Goal: Answer question/provide support: Share knowledge or assist other users

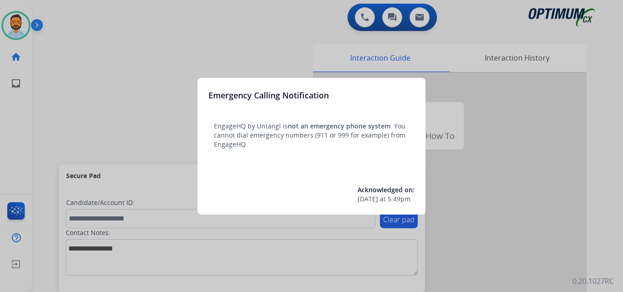
click at [111, 112] on div at bounding box center [311, 146] width 623 height 292
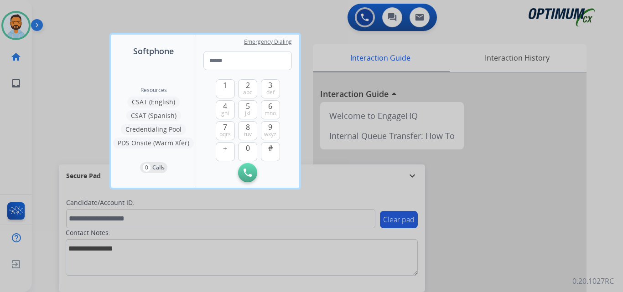
click at [111, 111] on div "Resources CSAT (English) CSAT (Spanish) Credentialing Pool PDS Onsite (Warm Xfe…" at bounding box center [153, 122] width 84 height 130
click at [78, 109] on div at bounding box center [311, 146] width 623 height 292
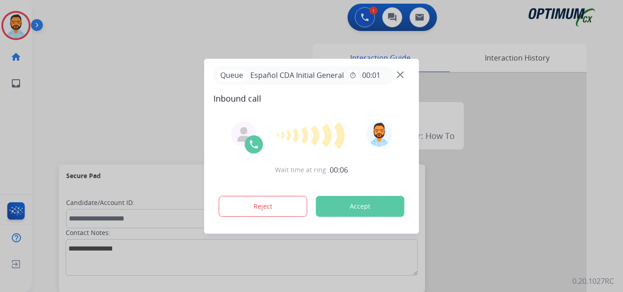
click at [88, 54] on div at bounding box center [311, 146] width 623 height 292
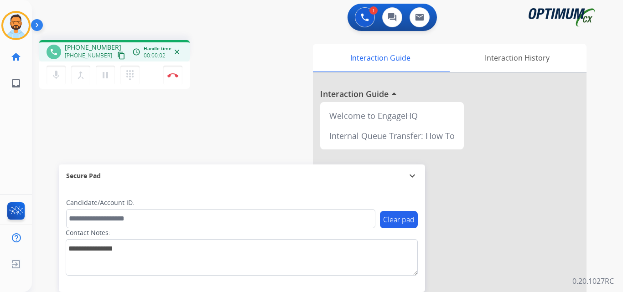
click at [117, 57] on mat-icon "content_copy" at bounding box center [121, 56] width 8 height 8
click at [117, 56] on mat-icon "content_copy" at bounding box center [121, 56] width 8 height 8
click at [176, 76] on img at bounding box center [172, 75] width 11 height 5
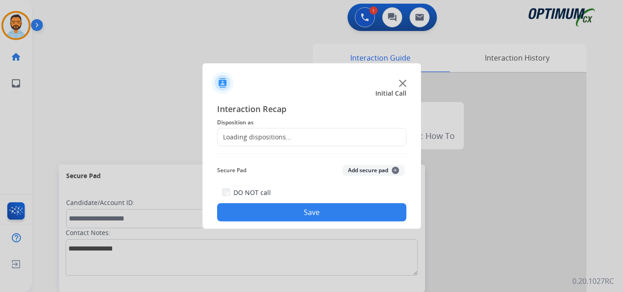
click at [300, 140] on div "Loading dispositions..." at bounding box center [311, 137] width 189 height 18
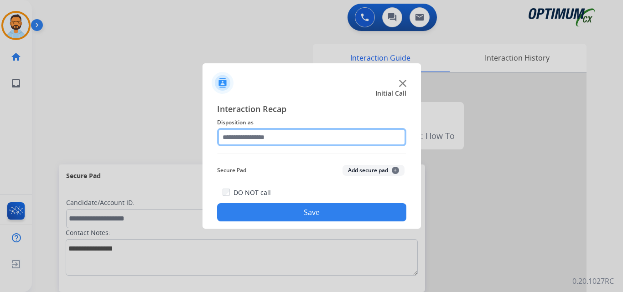
click at [288, 140] on input "text" at bounding box center [311, 137] width 189 height 18
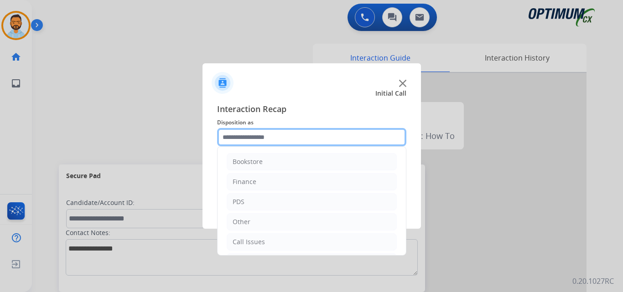
scroll to position [62, 0]
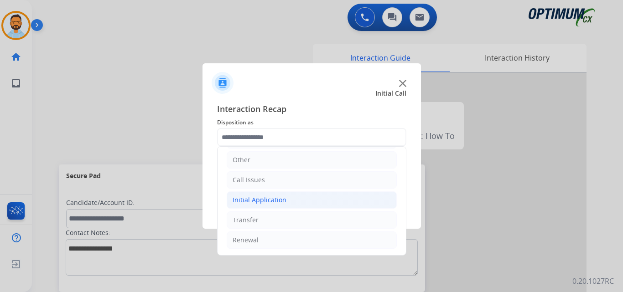
click at [287, 197] on li "Initial Application" at bounding box center [312, 200] width 170 height 17
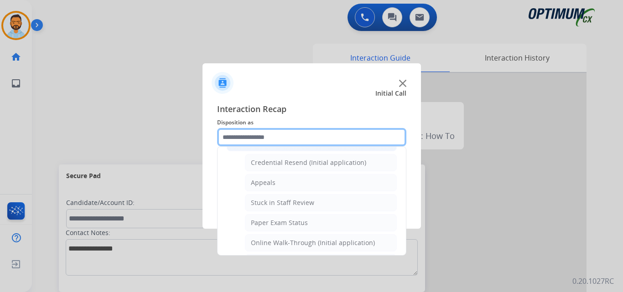
scroll to position [116, 0]
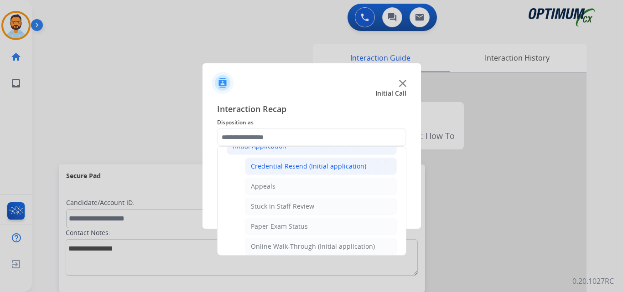
click at [321, 169] on div "Credential Resend (Initial application)" at bounding box center [308, 166] width 115 height 9
type input "**********"
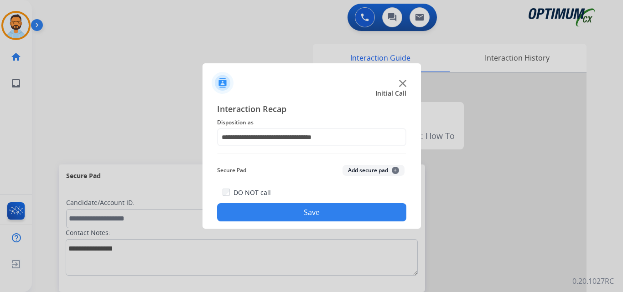
click at [317, 211] on button "Save" at bounding box center [311, 212] width 189 height 18
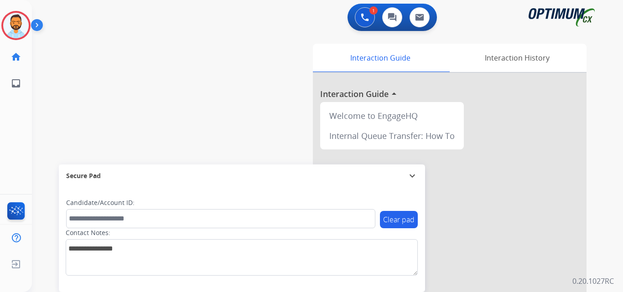
click at [352, 205] on button "Accept" at bounding box center [360, 206] width 88 height 21
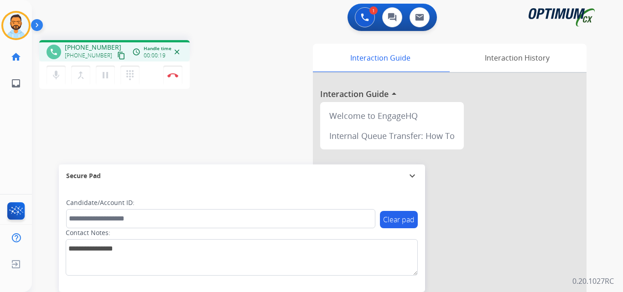
click at [117, 58] on mat-icon "content_copy" at bounding box center [121, 56] width 8 height 8
click at [171, 80] on button "Disconnect" at bounding box center [172, 75] width 19 height 19
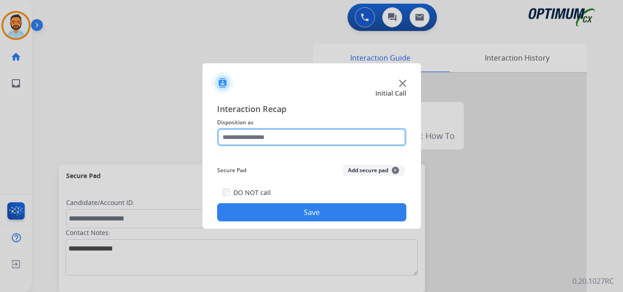
click at [257, 141] on input "text" at bounding box center [311, 137] width 189 height 18
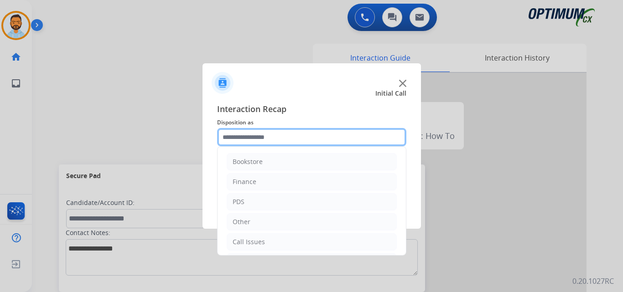
scroll to position [62, 0]
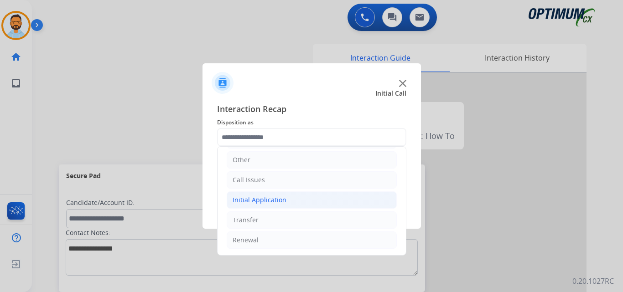
click at [275, 197] on div "Initial Application" at bounding box center [260, 200] width 54 height 9
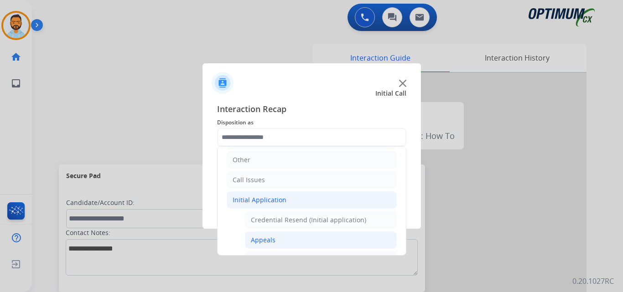
click at [272, 239] on div "Appeals" at bounding box center [263, 240] width 25 height 9
type input "*******"
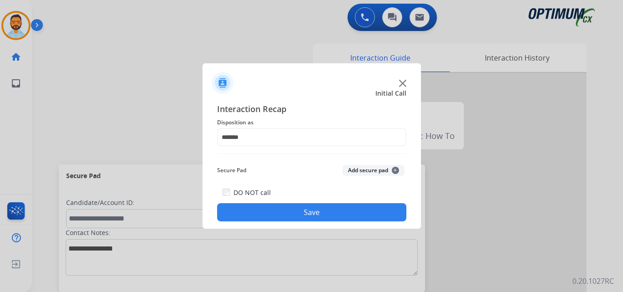
click at [314, 210] on button "Save" at bounding box center [311, 212] width 189 height 18
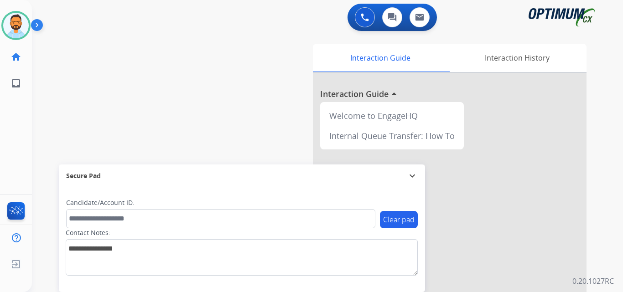
click at [43, 20] on img at bounding box center [39, 26] width 16 height 17
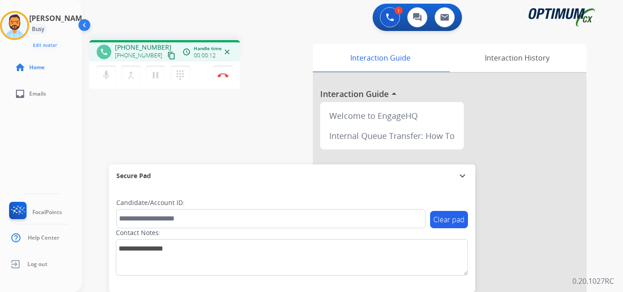
click at [161, 49] on div "[PHONE_NUMBER] [PHONE_NUMBER] content_copy" at bounding box center [146, 52] width 62 height 18
click at [167, 57] on mat-icon "content_copy" at bounding box center [171, 56] width 8 height 8
click at [227, 69] on button "Disconnect" at bounding box center [222, 75] width 19 height 19
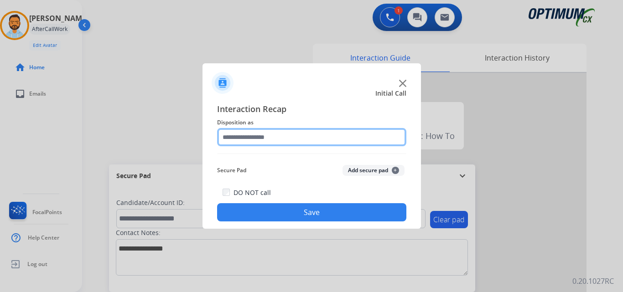
click at [309, 137] on input "text" at bounding box center [311, 137] width 189 height 18
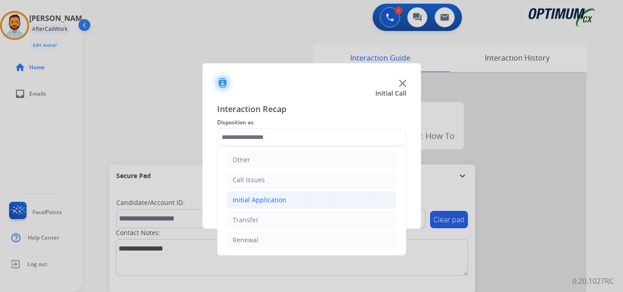
click at [290, 199] on li "Initial Application" at bounding box center [312, 200] width 170 height 17
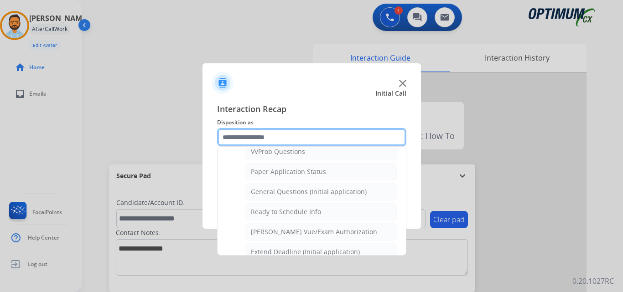
scroll to position [499, 0]
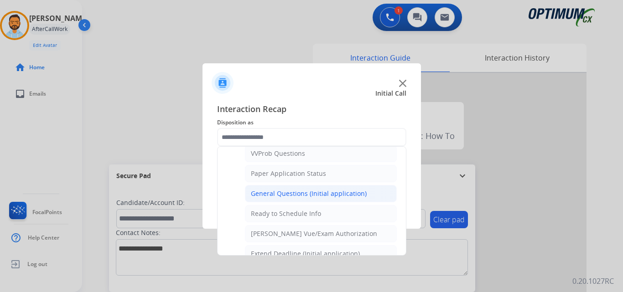
click at [320, 200] on li "General Questions (Initial application)" at bounding box center [321, 193] width 152 height 17
type input "**********"
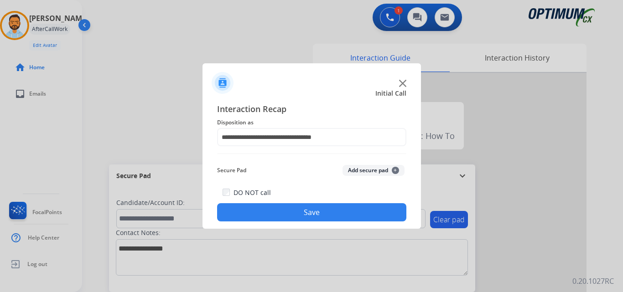
click at [313, 211] on button "Save" at bounding box center [311, 212] width 189 height 18
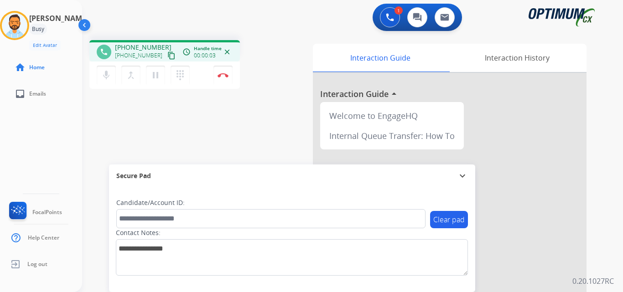
click at [166, 60] on button "content_copy" at bounding box center [171, 55] width 11 height 11
click at [225, 78] on button "Disconnect" at bounding box center [222, 75] width 19 height 19
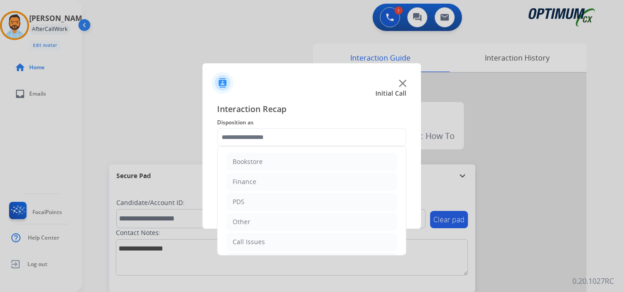
scroll to position [62, 0]
click at [275, 204] on div "Initial Application" at bounding box center [260, 200] width 54 height 9
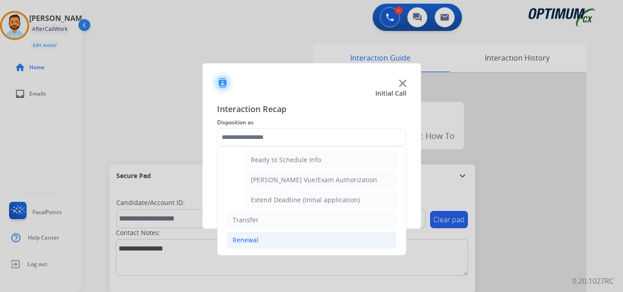
click at [257, 244] on div "Renewal" at bounding box center [246, 240] width 26 height 9
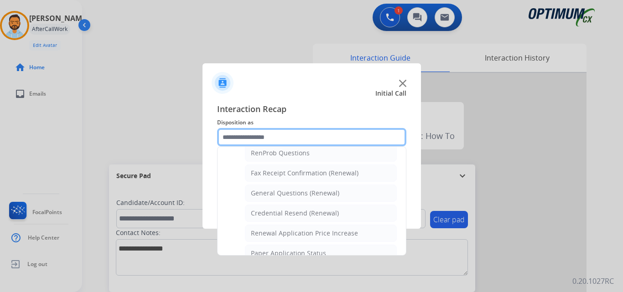
scroll to position [238, 0]
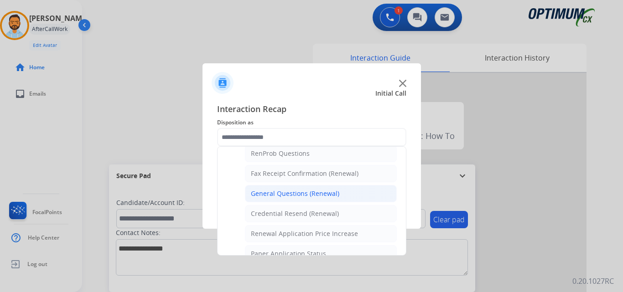
click at [289, 195] on div "General Questions (Renewal)" at bounding box center [295, 193] width 88 height 9
type input "**********"
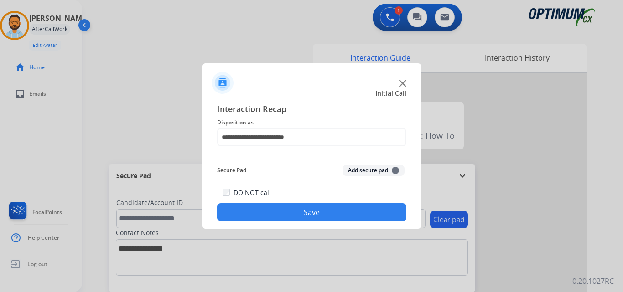
click at [255, 208] on button "Save" at bounding box center [311, 212] width 189 height 18
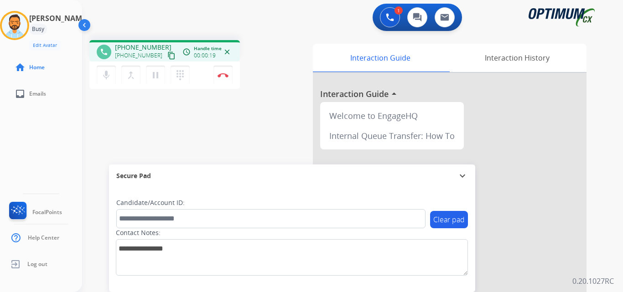
click at [167, 56] on mat-icon "content_copy" at bounding box center [171, 56] width 8 height 8
click at [223, 78] on button "Disconnect" at bounding box center [222, 75] width 19 height 19
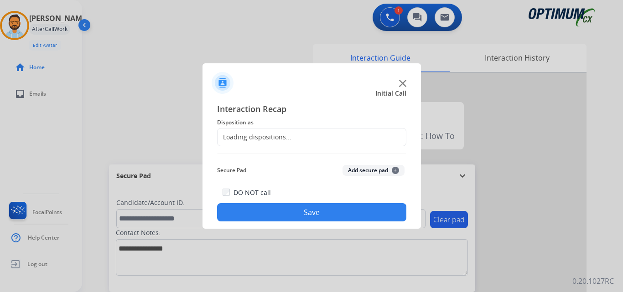
click at [285, 140] on div "Loading dispositions..." at bounding box center [255, 137] width 74 height 9
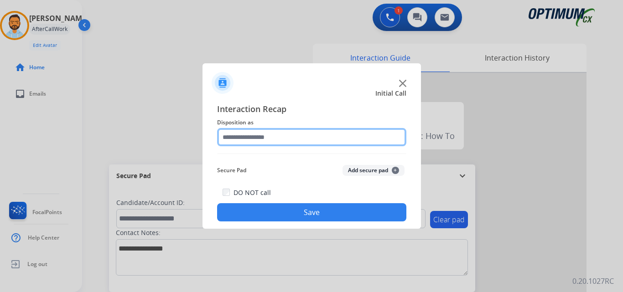
click at [295, 134] on input "text" at bounding box center [311, 137] width 189 height 18
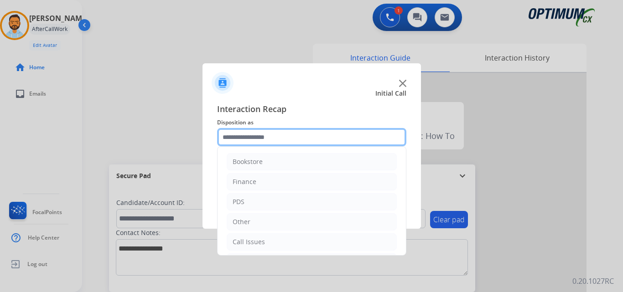
scroll to position [62, 0]
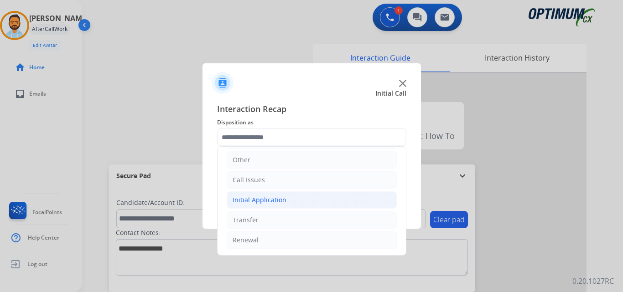
click at [278, 208] on li "Initial Application" at bounding box center [312, 200] width 170 height 17
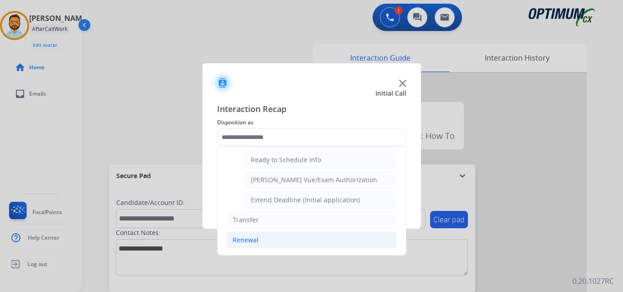
click at [259, 240] on li "Renewal" at bounding box center [312, 240] width 170 height 17
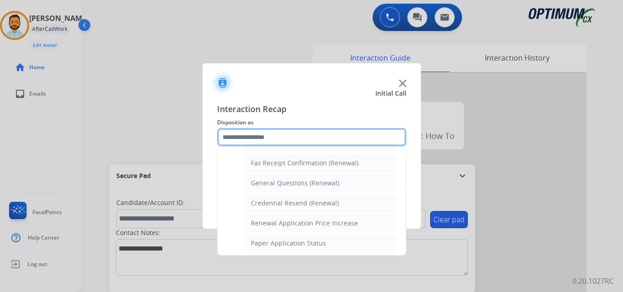
scroll to position [241, 0]
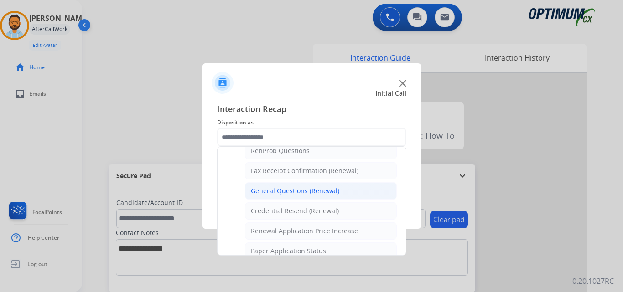
click at [294, 192] on div "General Questions (Renewal)" at bounding box center [295, 191] width 88 height 9
type input "**********"
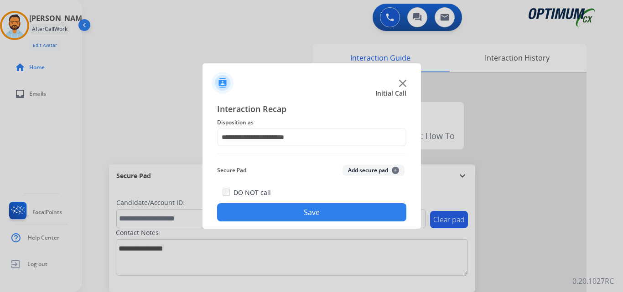
click at [305, 213] on button "Save" at bounding box center [311, 212] width 189 height 18
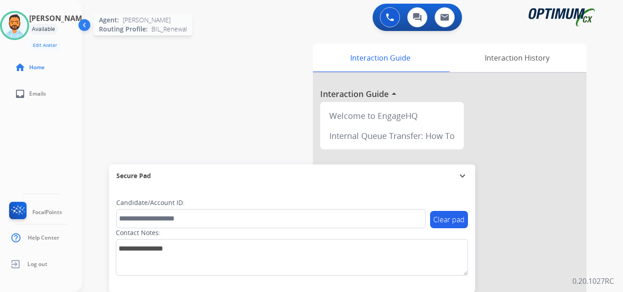
click at [21, 14] on img at bounding box center [15, 26] width 26 height 26
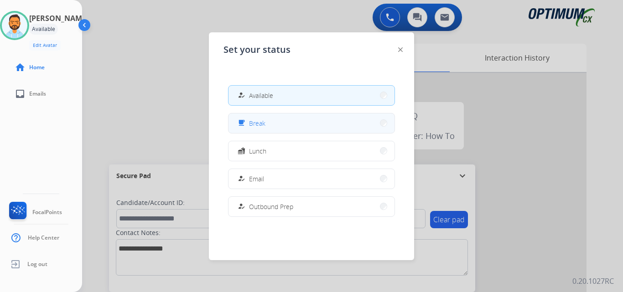
click at [269, 126] on button "free_breakfast Break" at bounding box center [311, 124] width 166 height 20
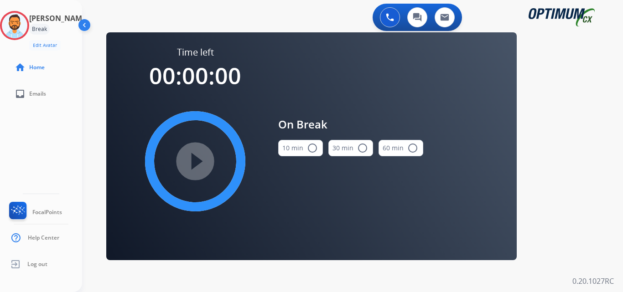
click at [311, 147] on mat-icon "radio_button_unchecked" at bounding box center [312, 148] width 11 height 11
click at [200, 167] on mat-icon "play_circle_filled" at bounding box center [195, 161] width 11 height 11
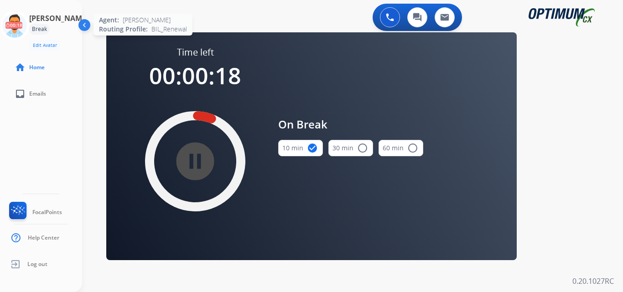
click at [15, 18] on icon at bounding box center [15, 26] width 30 height 30
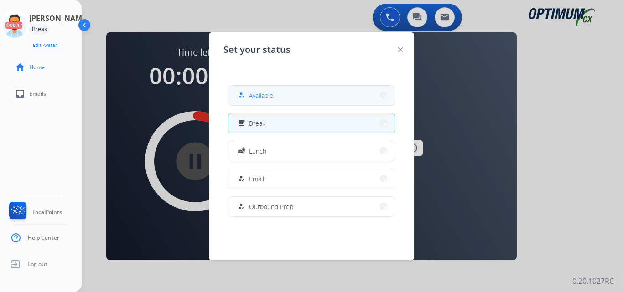
click at [275, 89] on button "how_to_reg Available" at bounding box center [311, 96] width 166 height 20
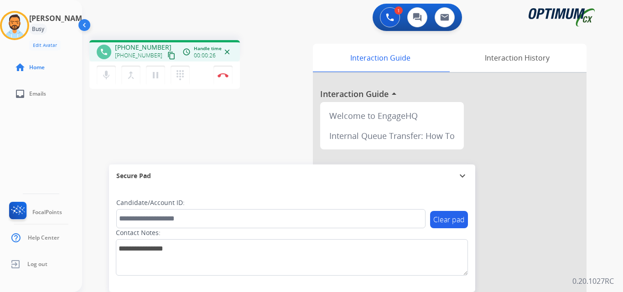
click at [166, 56] on button "content_copy" at bounding box center [171, 55] width 11 height 11
click at [180, 16] on div "1 Voice Interactions 0 Chat Interactions 0 Email Interactions" at bounding box center [347, 18] width 508 height 29
click at [219, 76] on img at bounding box center [223, 75] width 11 height 5
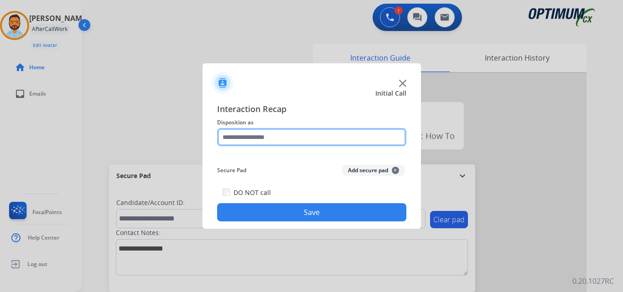
click at [327, 134] on input "text" at bounding box center [311, 137] width 189 height 18
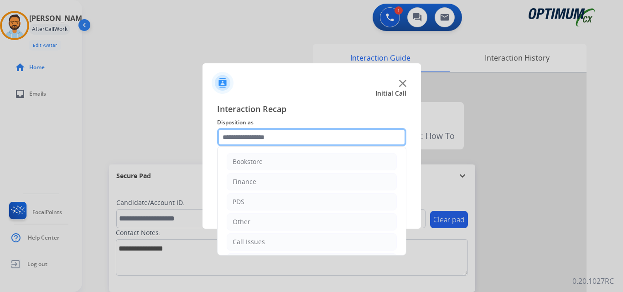
scroll to position [62, 0]
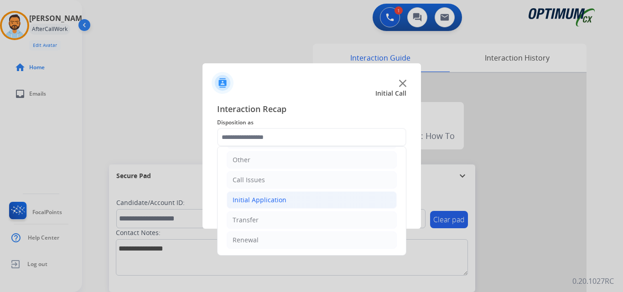
click at [277, 201] on div "Initial Application" at bounding box center [260, 200] width 54 height 9
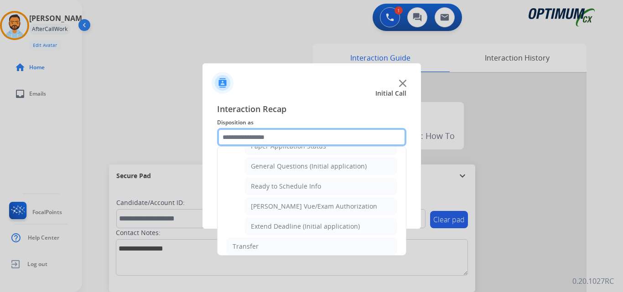
scroll to position [525, 0]
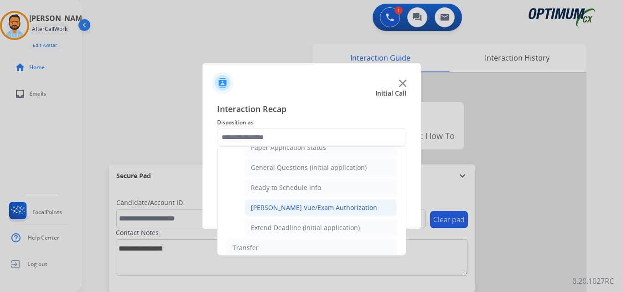
click at [324, 211] on div "[PERSON_NAME] Vue/Exam Authorization" at bounding box center [314, 207] width 126 height 9
type input "**********"
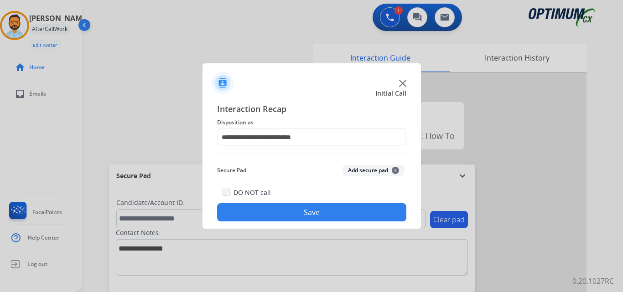
click at [312, 210] on button "Save" at bounding box center [311, 212] width 189 height 18
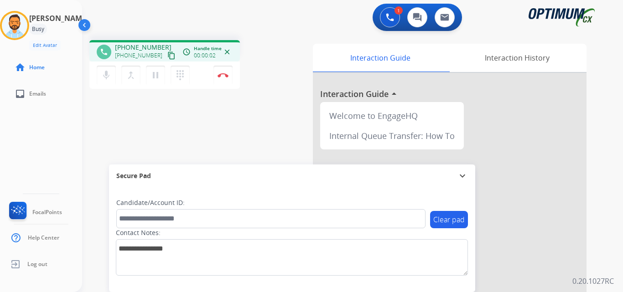
click at [167, 52] on mat-icon "content_copy" at bounding box center [171, 56] width 8 height 8
click at [225, 76] on img at bounding box center [223, 75] width 11 height 5
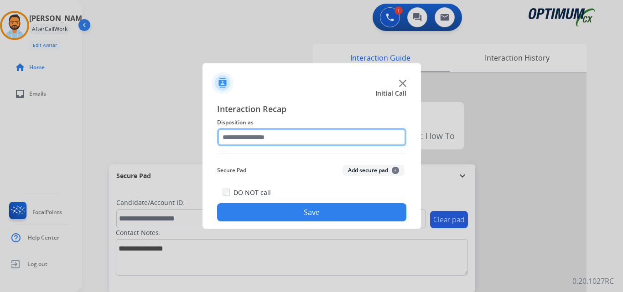
click at [284, 138] on input "text" at bounding box center [311, 137] width 189 height 18
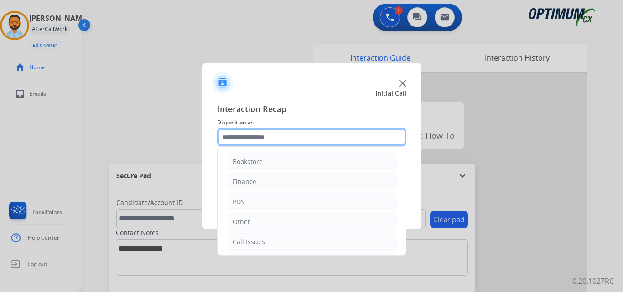
scroll to position [62, 0]
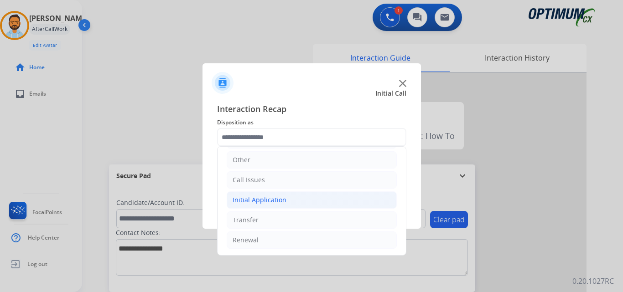
click at [292, 201] on li "Initial Application" at bounding box center [312, 200] width 170 height 17
click at [281, 202] on div "Initial Application" at bounding box center [260, 200] width 54 height 9
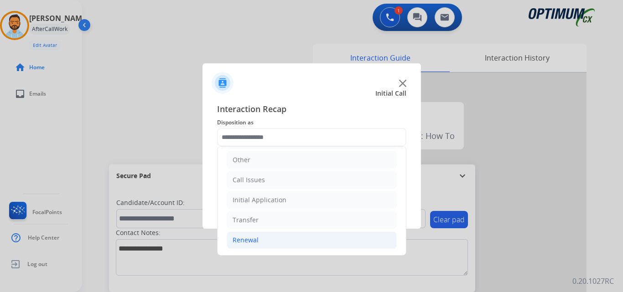
click at [268, 245] on li "Renewal" at bounding box center [312, 240] width 170 height 17
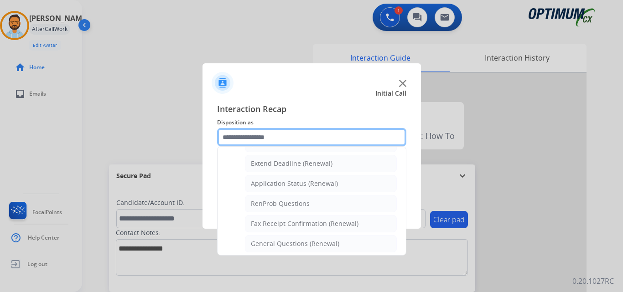
scroll to position [352, 0]
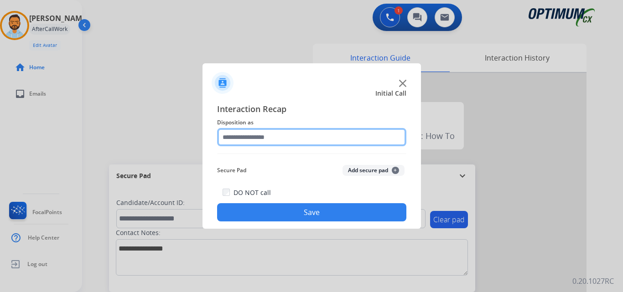
click at [304, 138] on input "text" at bounding box center [311, 137] width 189 height 18
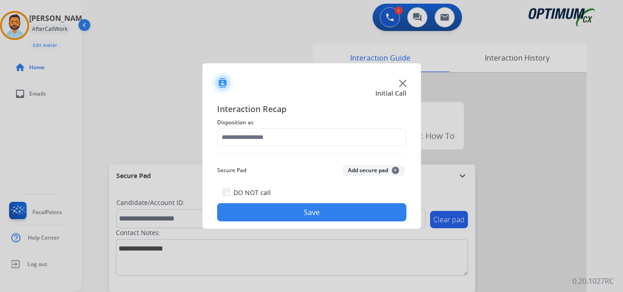
click at [290, 161] on div "Secure Pad Add secure pad +" at bounding box center [311, 170] width 189 height 18
click at [285, 150] on div "Interaction Recap Disposition as Secure Pad Add secure pad + DO NOT call Save" at bounding box center [311, 162] width 189 height 119
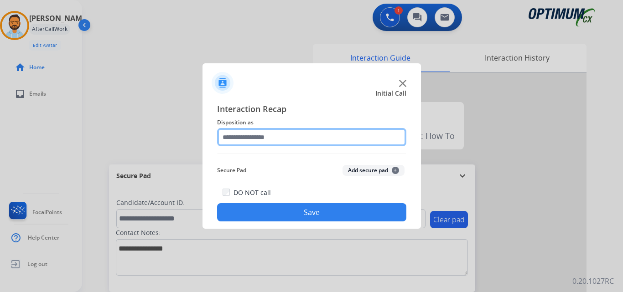
click at [279, 133] on input "text" at bounding box center [311, 137] width 189 height 18
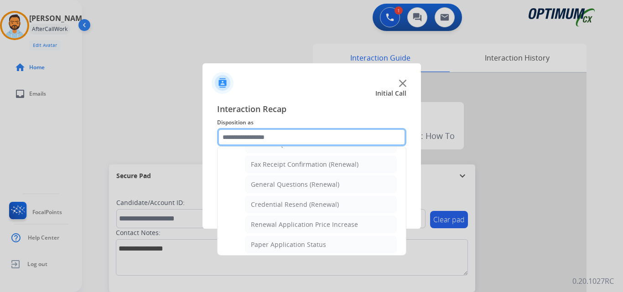
scroll to position [247, 0]
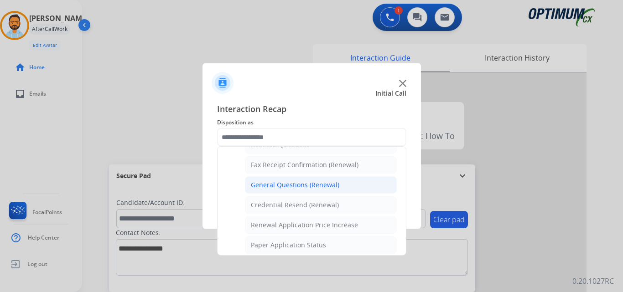
click at [283, 183] on div "General Questions (Renewal)" at bounding box center [295, 185] width 88 height 9
type input "**********"
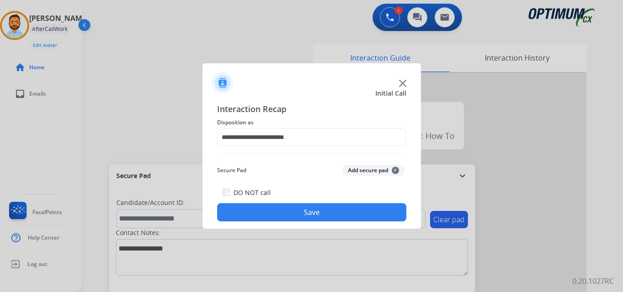
click at [279, 212] on button "Save" at bounding box center [311, 212] width 189 height 18
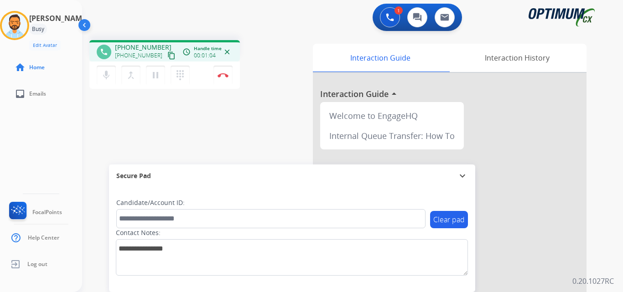
click at [166, 60] on button "content_copy" at bounding box center [171, 55] width 11 height 11
click at [227, 71] on button "Disconnect" at bounding box center [222, 75] width 19 height 19
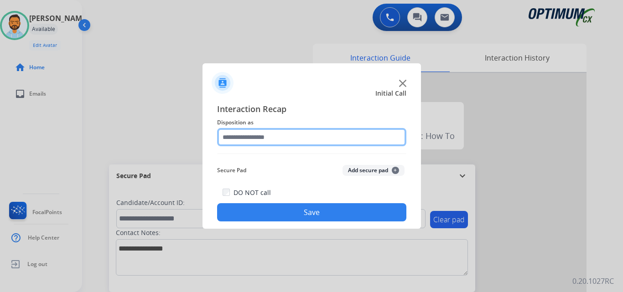
click at [268, 133] on input "text" at bounding box center [311, 137] width 189 height 18
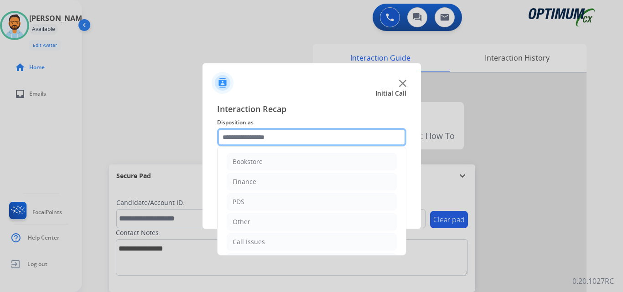
scroll to position [62, 0]
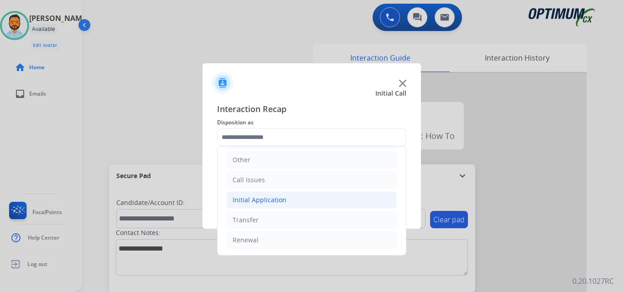
click at [278, 197] on div "Initial Application" at bounding box center [260, 200] width 54 height 9
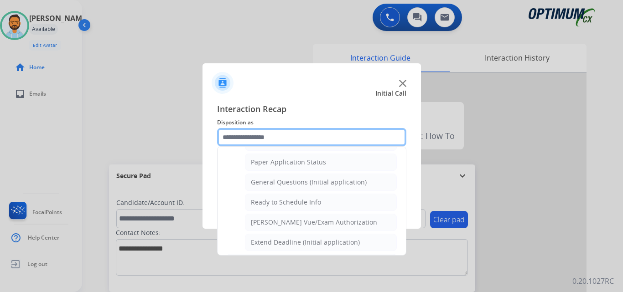
scroll to position [541, 0]
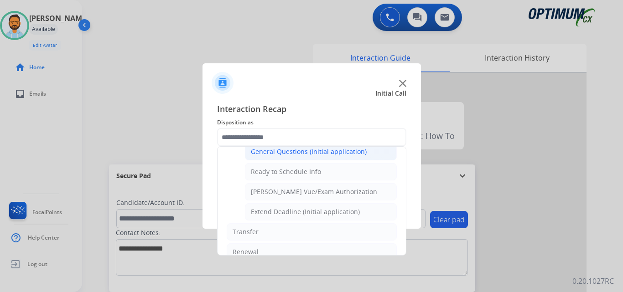
click at [295, 158] on li "General Questions (Initial application)" at bounding box center [321, 151] width 152 height 17
type input "**********"
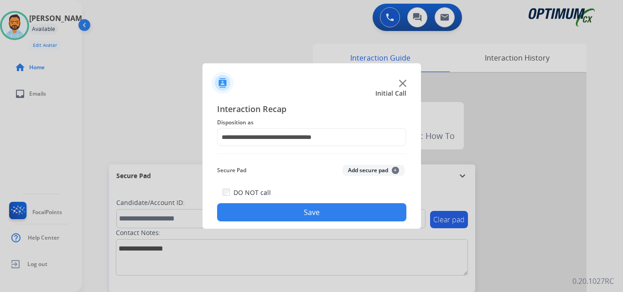
click at [308, 216] on button "Save" at bounding box center [311, 212] width 189 height 18
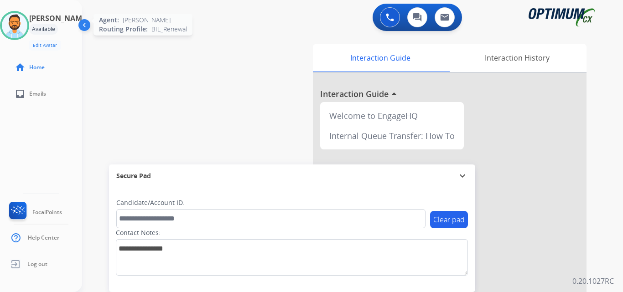
click at [13, 32] on img at bounding box center [15, 26] width 26 height 26
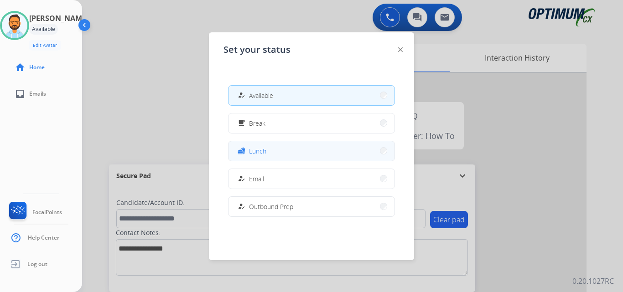
click at [253, 152] on span "Lunch" at bounding box center [257, 151] width 17 height 10
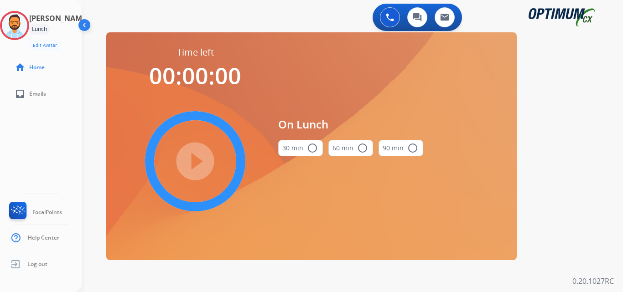
click at [313, 149] on mat-icon "radio_button_unchecked" at bounding box center [312, 148] width 11 height 11
click at [190, 164] on mat-icon "play_circle_filled" at bounding box center [195, 161] width 11 height 11
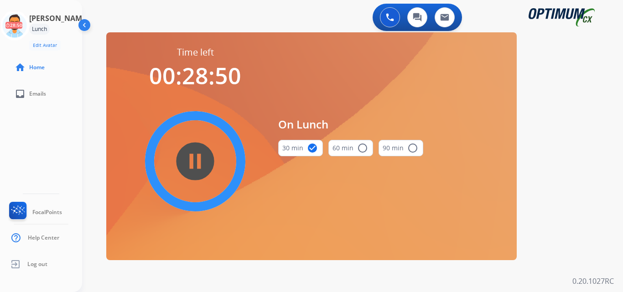
click at [98, 156] on div "0 Voice Interactions 0 Chat Interactions 0 Email Interactions swap_horiz Break …" at bounding box center [352, 146] width 541 height 292
click at [21, 38] on circle at bounding box center [14, 25] width 27 height 27
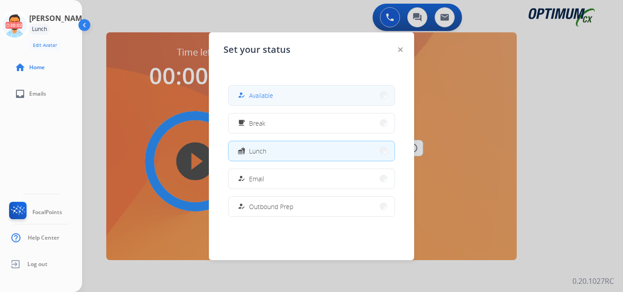
click at [255, 88] on button "how_to_reg Available" at bounding box center [311, 96] width 166 height 20
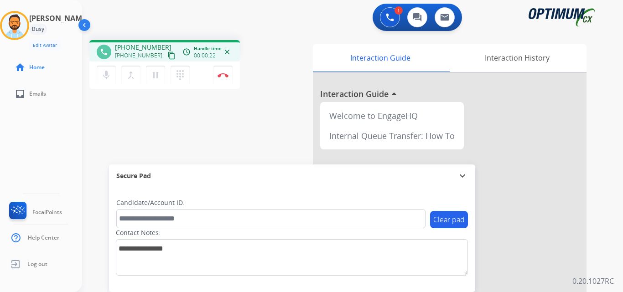
click at [166, 60] on button "content_copy" at bounding box center [171, 55] width 11 height 11
click at [227, 77] on img at bounding box center [223, 75] width 11 height 5
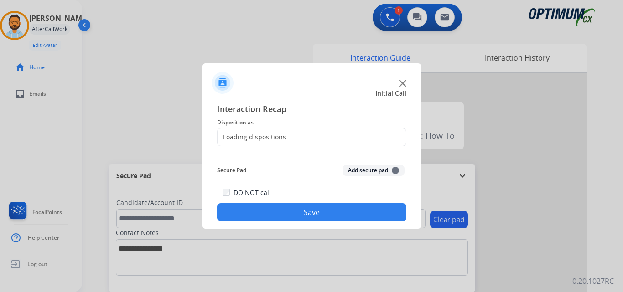
click at [268, 135] on div "Loading dispositions..." at bounding box center [255, 137] width 74 height 9
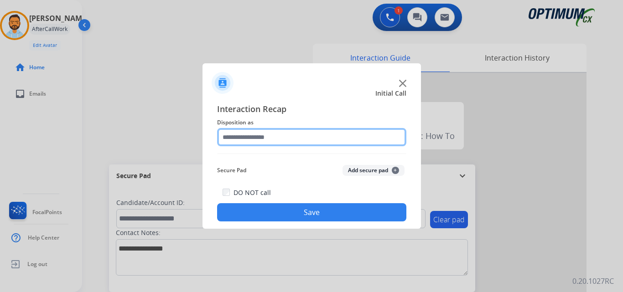
click at [287, 134] on input "text" at bounding box center [311, 137] width 189 height 18
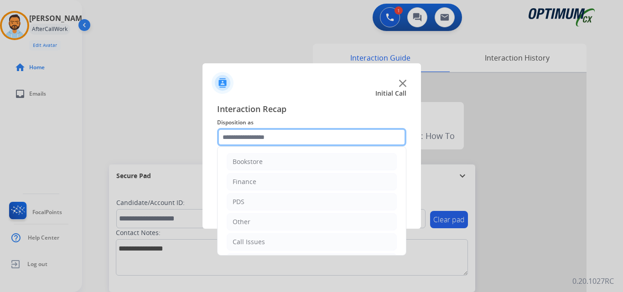
scroll to position [62, 0]
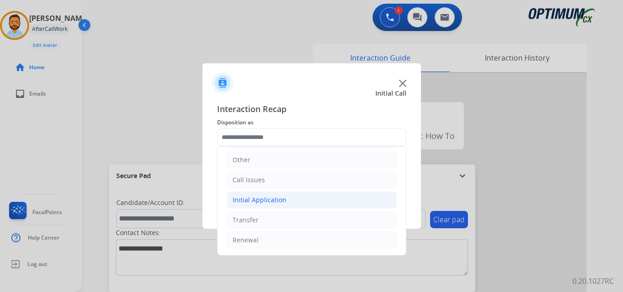
click at [290, 201] on li "Initial Application" at bounding box center [312, 200] width 170 height 17
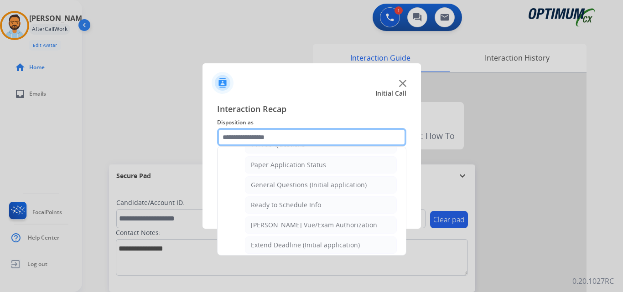
scroll to position [507, 0]
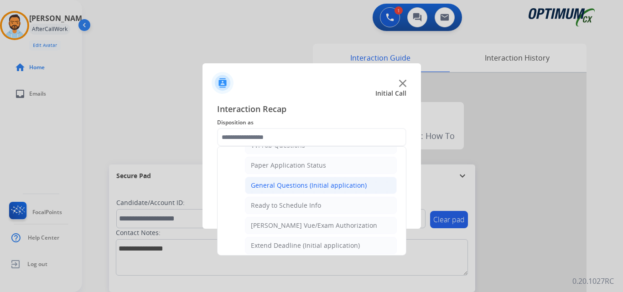
click at [304, 189] on div "General Questions (Initial application)" at bounding box center [309, 185] width 116 height 9
type input "**********"
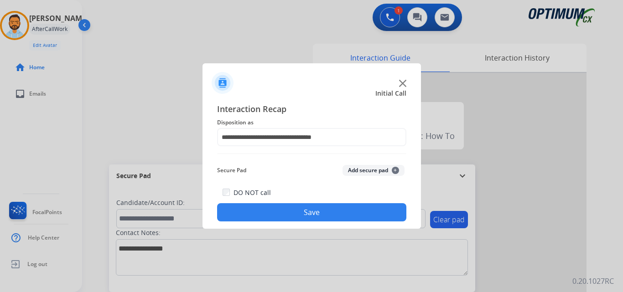
click at [290, 207] on button "Save" at bounding box center [311, 212] width 189 height 18
